Goal: Obtain resource: Obtain resource

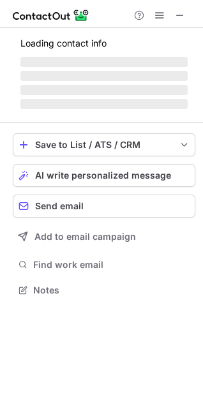
scroll to position [278, 203]
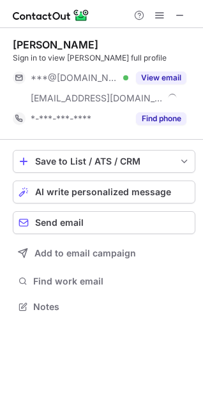
scroll to position [298, 203]
click at [173, 66] on div "Vance Polley Sign in to view Vance’s full profile ***@aol.com Verified ***@sunr…" at bounding box center [104, 83] width 183 height 91
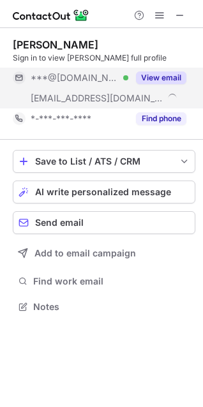
click at [171, 81] on button "View email" at bounding box center [161, 78] width 50 height 13
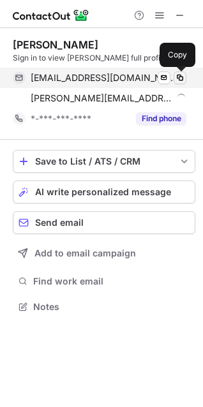
click at [181, 77] on span at bounding box center [180, 78] width 10 height 10
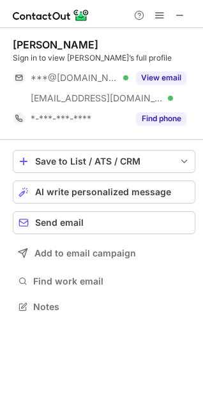
scroll to position [298, 203]
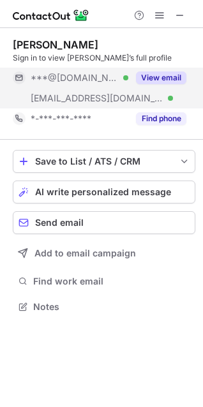
click at [174, 77] on button "View email" at bounding box center [161, 78] width 50 height 13
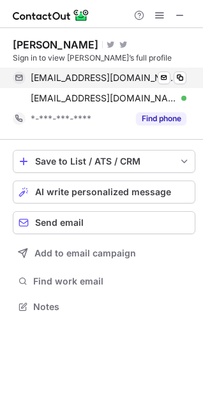
click at [173, 75] on div "gmanne@gmail.com Verified" at bounding box center [109, 77] width 156 height 11
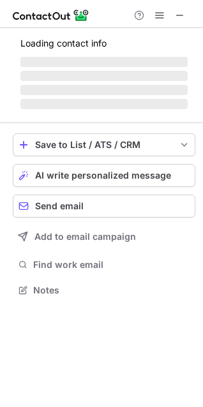
scroll to position [298, 203]
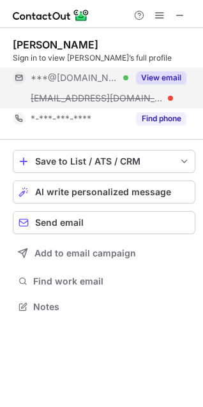
click at [163, 80] on button "View email" at bounding box center [161, 78] width 50 height 13
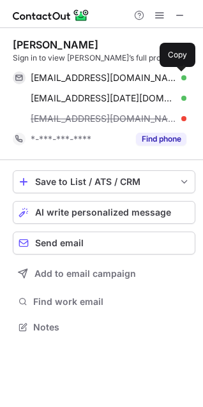
click at [182, 80] on span at bounding box center [180, 78] width 10 height 10
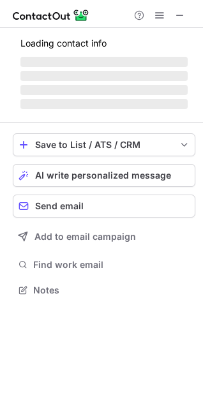
scroll to position [298, 203]
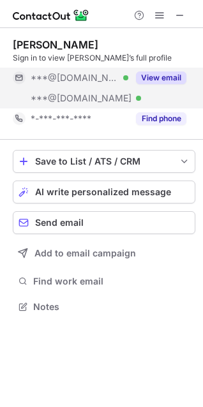
click at [153, 73] on button "View email" at bounding box center [161, 78] width 50 height 13
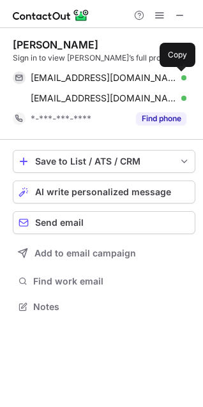
click at [176, 75] on span at bounding box center [180, 78] width 10 height 10
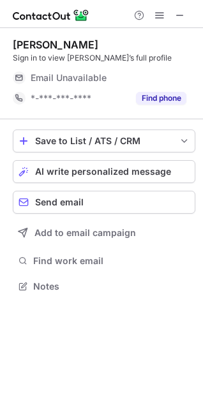
scroll to position [278, 203]
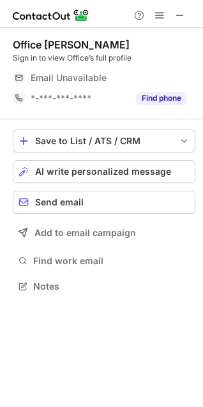
scroll to position [278, 203]
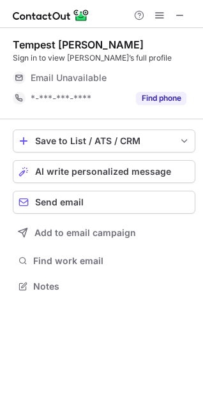
scroll to position [278, 203]
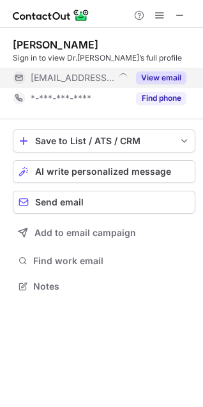
scroll to position [278, 203]
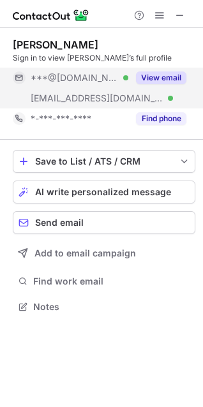
scroll to position [298, 203]
click at [172, 75] on button "View email" at bounding box center [161, 78] width 50 height 13
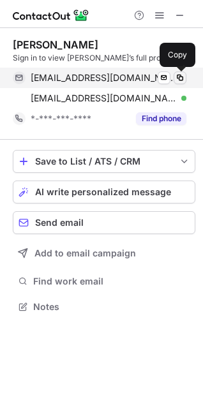
click at [182, 77] on span at bounding box center [180, 78] width 10 height 10
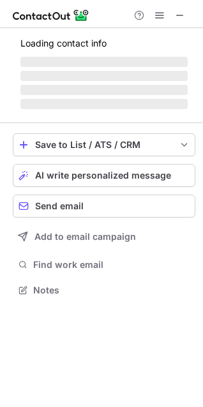
scroll to position [319, 203]
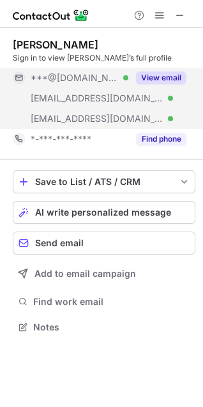
click at [167, 75] on button "View email" at bounding box center [161, 78] width 50 height 13
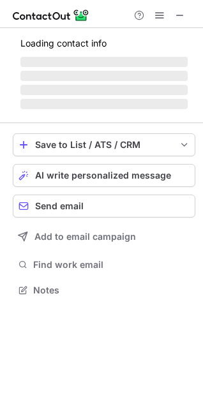
scroll to position [278, 203]
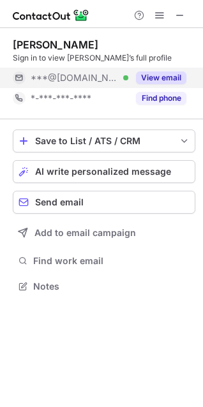
click at [167, 77] on button "View email" at bounding box center [161, 78] width 50 height 13
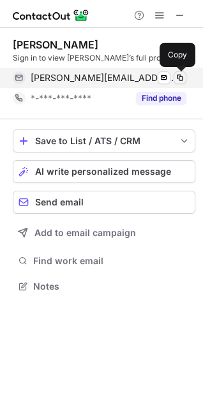
click at [182, 77] on span at bounding box center [180, 78] width 10 height 10
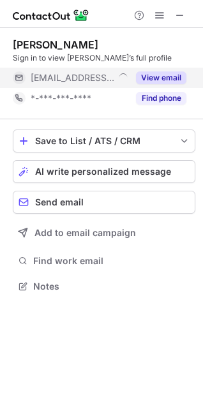
scroll to position [278, 203]
click at [169, 76] on button "View email" at bounding box center [161, 78] width 50 height 13
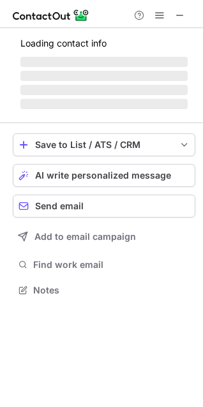
scroll to position [298, 203]
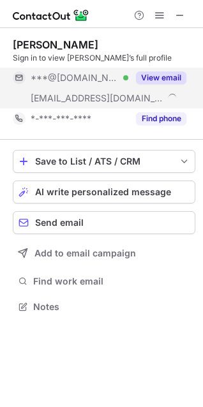
click at [164, 76] on button "View email" at bounding box center [161, 78] width 50 height 13
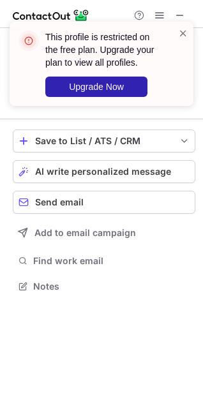
scroll to position [278, 203]
